Goal: Navigation & Orientation: Find specific page/section

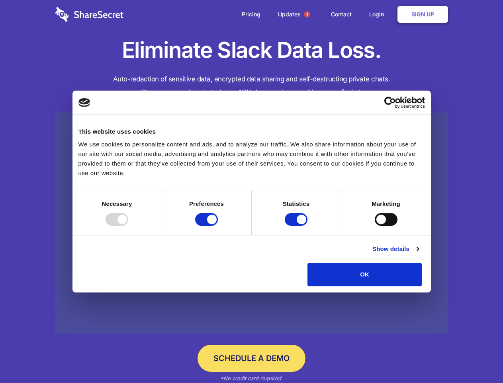
click at [128, 226] on div at bounding box center [117, 219] width 23 height 13
click at [218, 226] on input "Preferences" at bounding box center [206, 219] width 23 height 13
checkbox input "false"
click at [297, 226] on input "Statistics" at bounding box center [296, 219] width 23 height 13
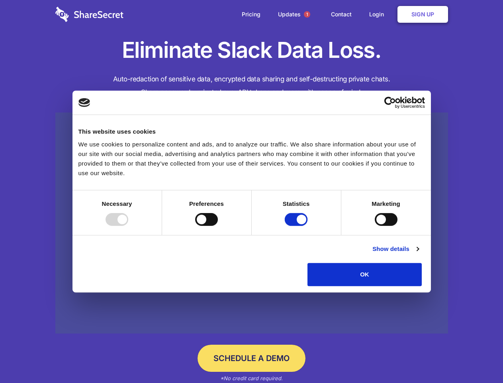
checkbox input "false"
click at [375, 226] on input "Marketing" at bounding box center [386, 219] width 23 height 13
checkbox input "true"
click at [419, 253] on link "Show details" at bounding box center [396, 249] width 46 height 10
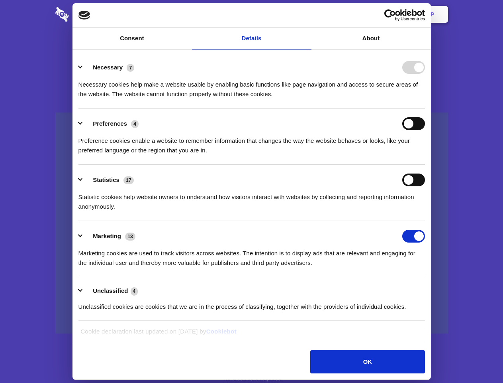
click at [429, 288] on ul "Necessary 7 Necessary cookies help make a website usable by enabling basic func…" at bounding box center [252, 186] width 354 height 269
click at [307, 14] on span "1" at bounding box center [307, 14] width 6 height 6
